Goal: Information Seeking & Learning: Learn about a topic

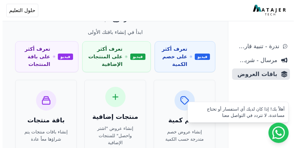
scroll to position [56, 0]
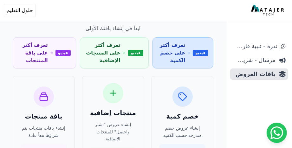
click at [185, 47] on span "تعرف أكثر على خصم الكمية" at bounding box center [172, 52] width 28 height 23
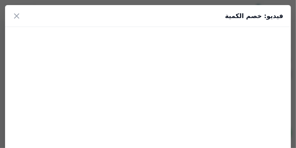
drag, startPoint x: 1, startPoint y: 40, endPoint x: 0, endPoint y: 59, distance: 18.7
click at [0, 59] on div "فيديو: خصم الكمية ×" at bounding box center [148, 96] width 296 height 193
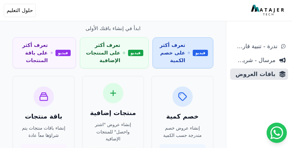
click at [167, 51] on span "تعرف أكثر على خصم الكمية" at bounding box center [172, 52] width 28 height 23
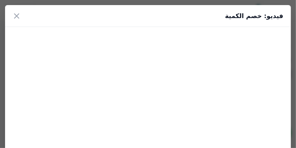
drag, startPoint x: 71, startPoint y: 7, endPoint x: 71, endPoint y: 2, distance: 5.1
click at [71, 2] on div "فيديو: خصم الكمية ×" at bounding box center [148, 96] width 296 height 193
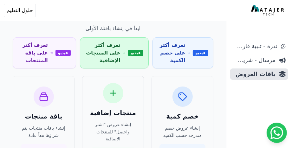
click at [121, 57] on link "فيديو تعرف أكثر على المنتجات الإضافية" at bounding box center [114, 52] width 69 height 31
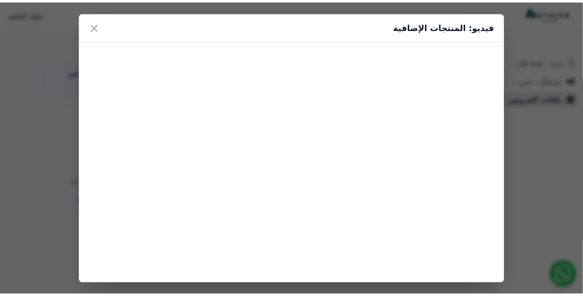
scroll to position [47, 0]
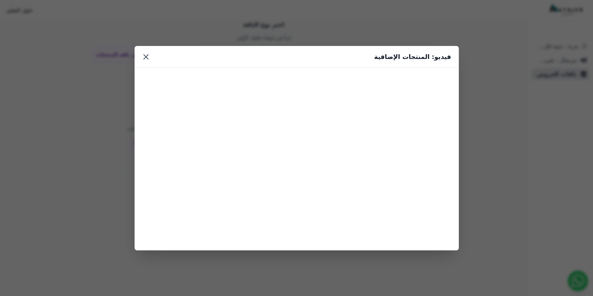
click at [145, 57] on button "×" at bounding box center [146, 56] width 8 height 11
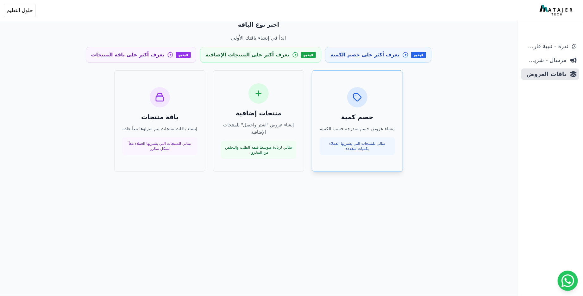
click at [291, 103] on div at bounding box center [357, 97] width 20 height 20
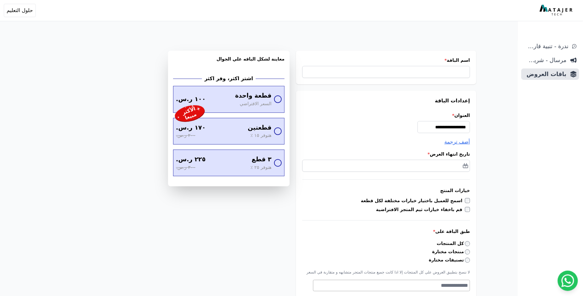
click at [557, 79] on link "باقات العروض" at bounding box center [551, 73] width 58 height 11
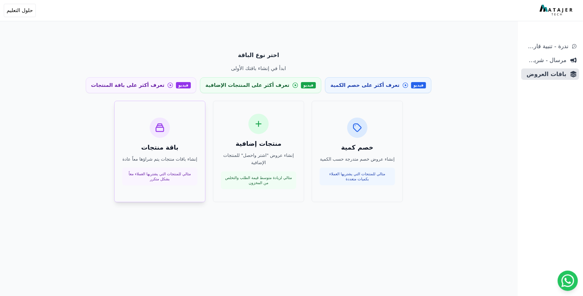
click at [152, 164] on div "باقة منتجات إنشاء باقات منتجات يتم شراؤها معاً عادة مثالي للمنتجات التي يشتريها…" at bounding box center [159, 152] width 75 height 68
click at [26, 11] on span "حلول التعليم" at bounding box center [20, 11] width 26 height 8
click at [107, 38] on div "اختر نوع الباقة ابدأ في إنشاء باقتك الأولى فيديو تعرف أكثر على خصم الكمية فيديو…" at bounding box center [259, 178] width 487 height 296
click at [535, 42] on span "ندرة - تنبية قارب علي النفاذ" at bounding box center [546, 46] width 45 height 9
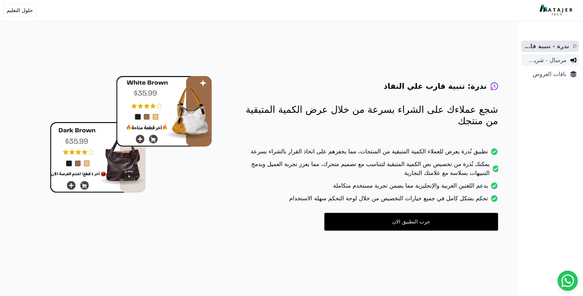
click at [559, 60] on span "مرسال - شريط دعاية" at bounding box center [545, 60] width 43 height 9
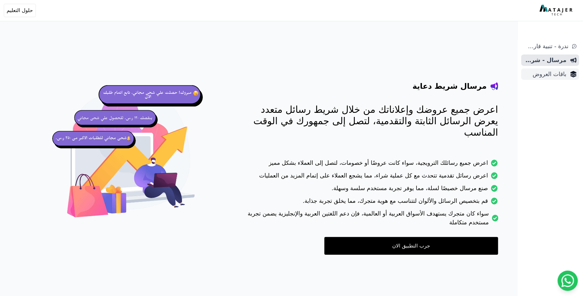
click at [562, 73] on span "باقات العروض" at bounding box center [545, 74] width 43 height 9
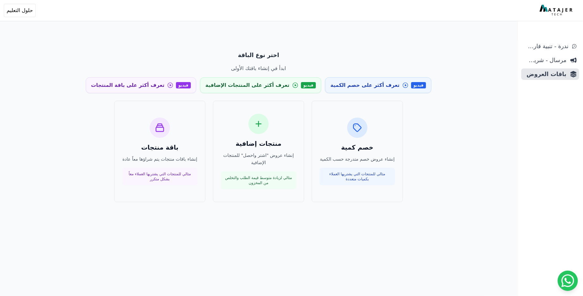
scroll to position [25, 0]
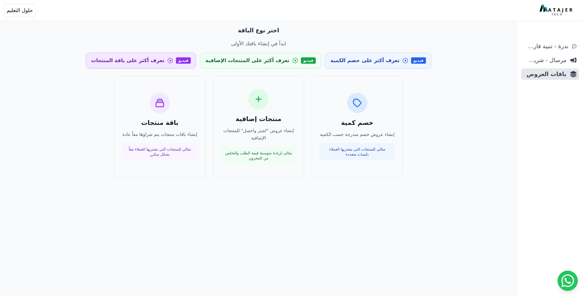
click at [123, 63] on span "تعرف أكثر على باقة المنتجات" at bounding box center [127, 61] width 73 height 8
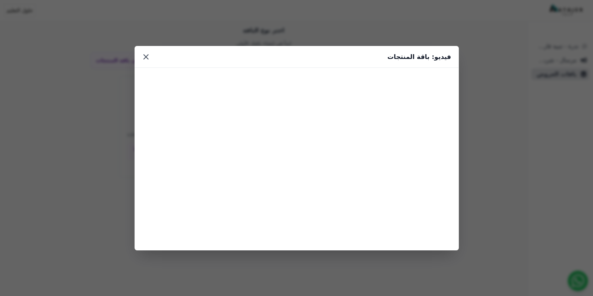
click at [146, 61] on button "×" at bounding box center [146, 56] width 8 height 11
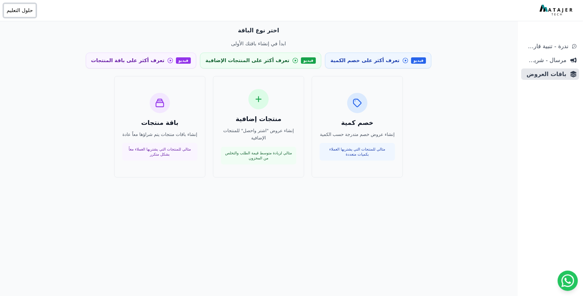
click at [20, 6] on button "Open user menu حلول التعليم" at bounding box center [20, 10] width 32 height 13
click at [553, 76] on span "باقات العروض" at bounding box center [545, 74] width 43 height 9
